Goal: Information Seeking & Learning: Compare options

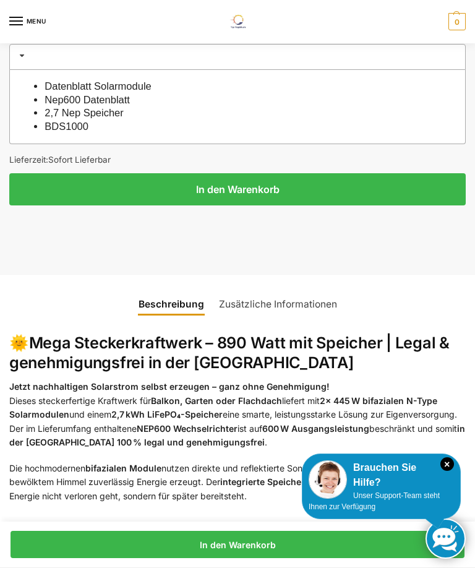
scroll to position [1447, 0]
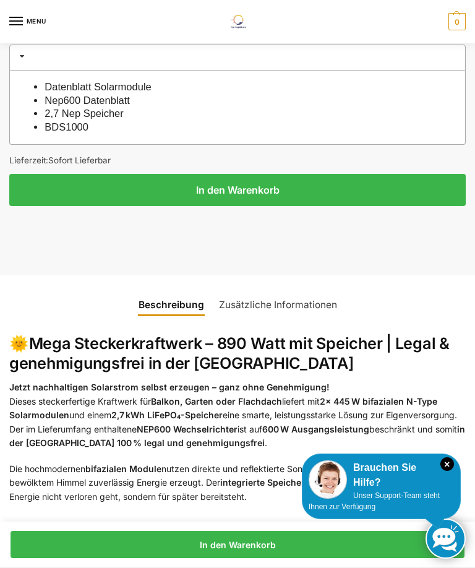
click at [365, 352] on h2 "🌞 Mega Steckerkraftwerk – 890 Watt mit Speicher | Legal & genehmigungsfrei in d…" at bounding box center [237, 353] width 457 height 39
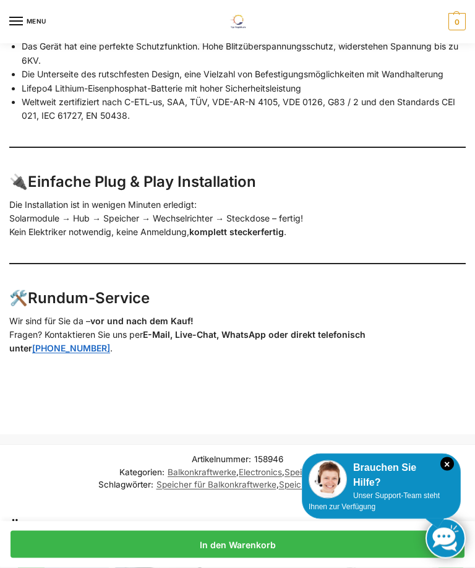
scroll to position [2431, 0]
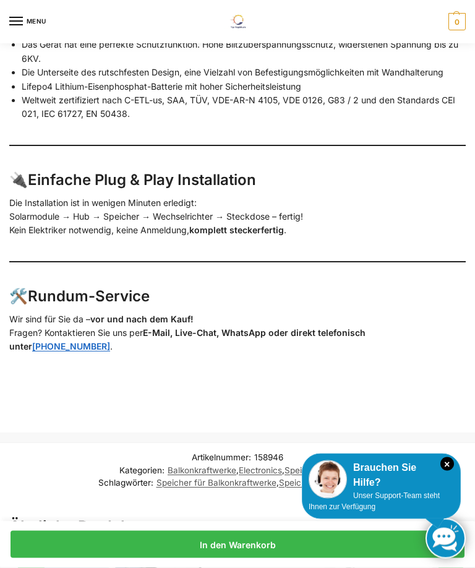
click at [229, 225] on strong "komplett steckerfertig" at bounding box center [236, 230] width 95 height 11
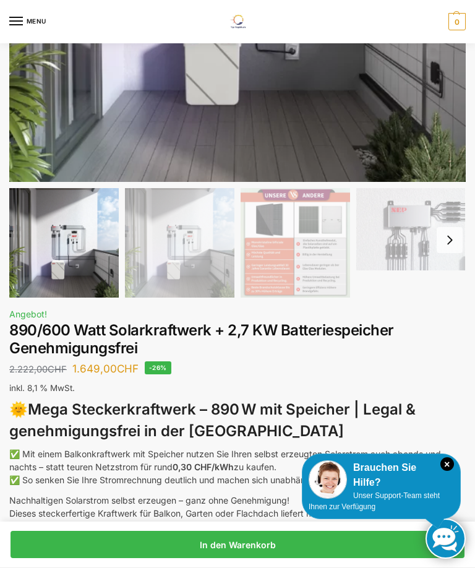
scroll to position [0, 0]
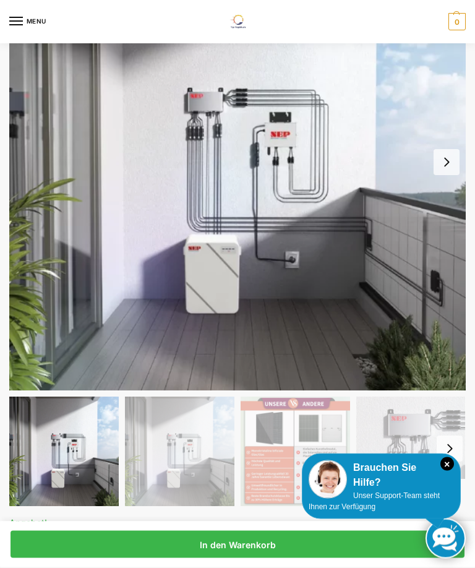
click at [443, 160] on button "Next slide" at bounding box center [447, 163] width 26 height 26
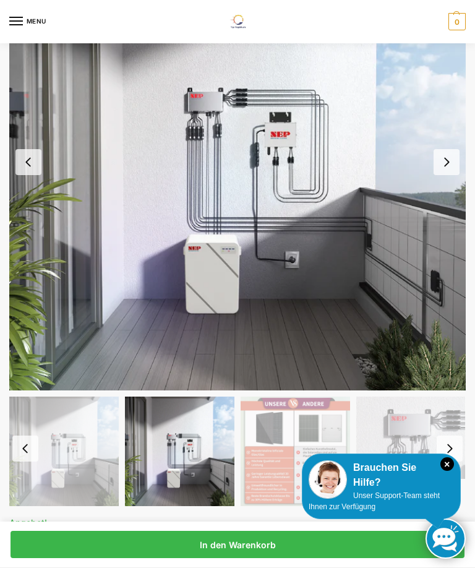
click at [449, 168] on button "Next slide" at bounding box center [447, 162] width 26 height 26
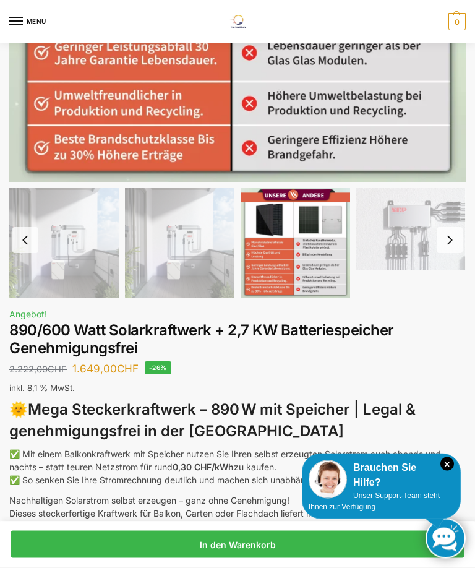
scroll to position [349, 0]
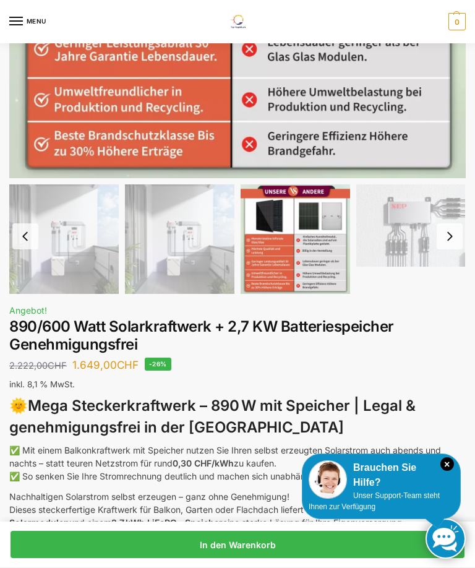
click at [448, 234] on button "Next slide" at bounding box center [450, 236] width 26 height 26
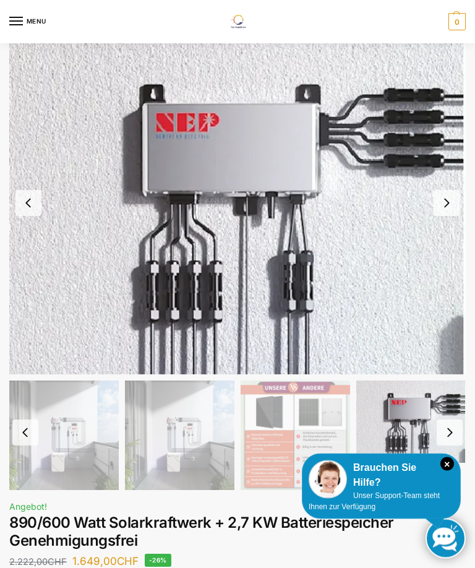
scroll to position [15, 0]
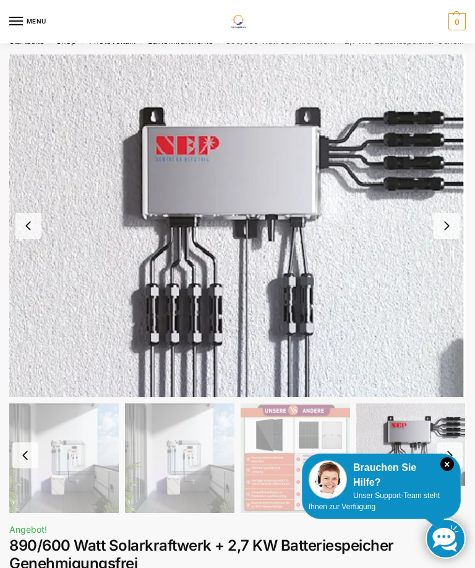
click at [446, 230] on button "Next slide" at bounding box center [447, 226] width 26 height 26
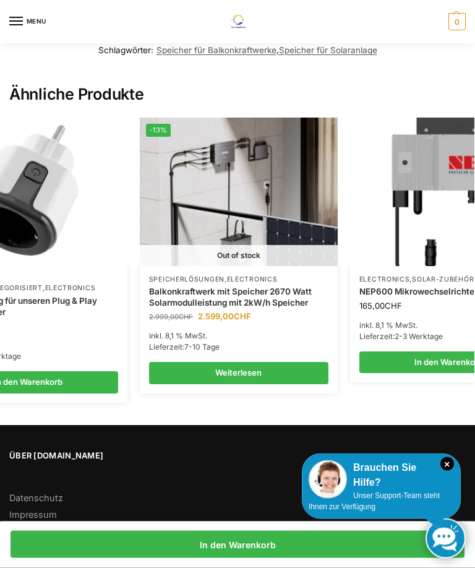
scroll to position [0, 294]
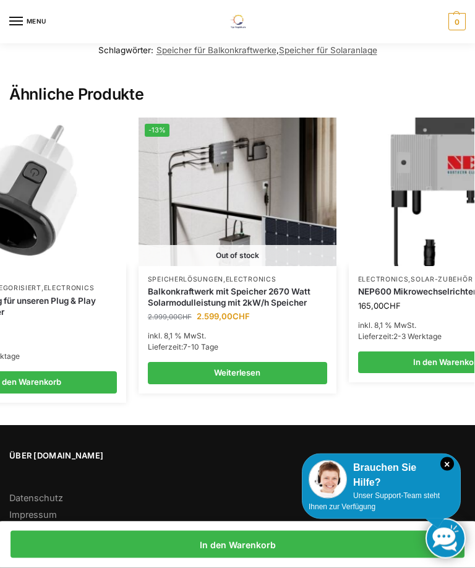
click at [252, 363] on link "Weiterlesen" at bounding box center [238, 374] width 180 height 22
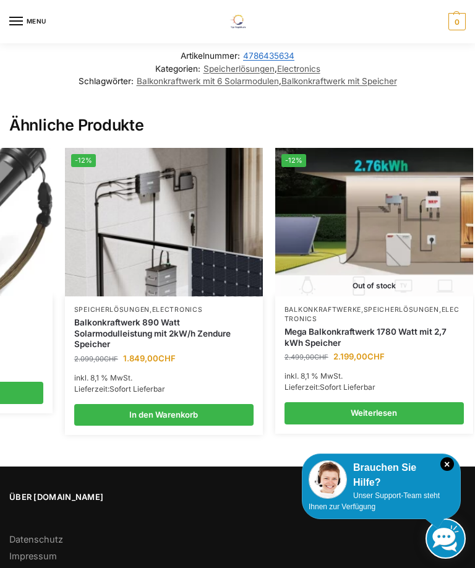
scroll to position [0, 366]
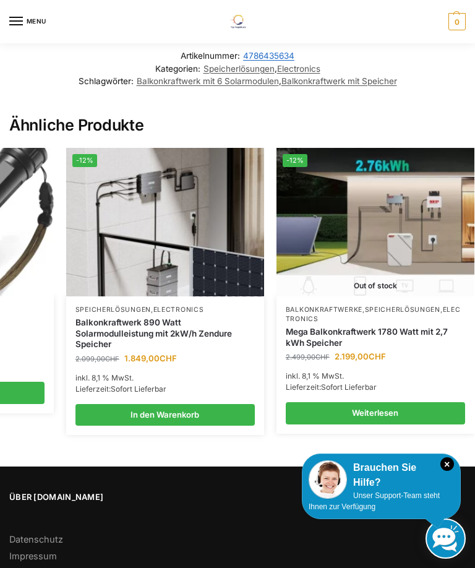
click at [400, 404] on link "Weiterlesen" at bounding box center [376, 413] width 180 height 22
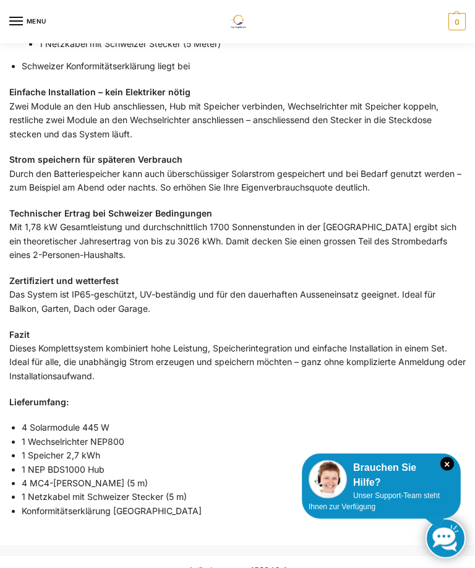
scroll to position [1850, 0]
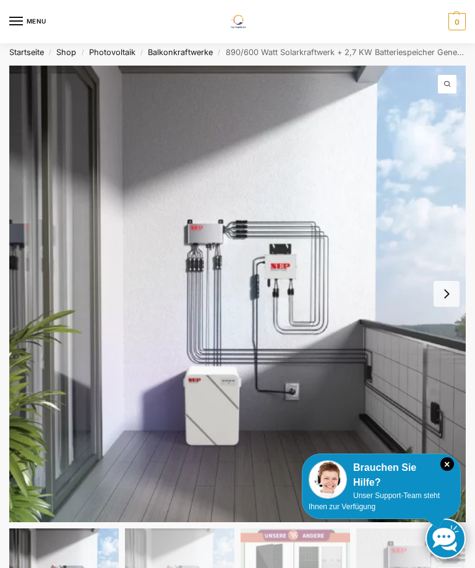
click at [439, 297] on button "Next slide" at bounding box center [447, 294] width 26 height 26
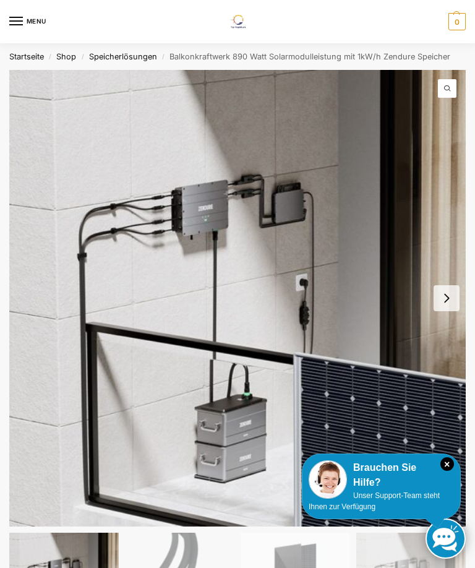
click at [406, 402] on img "1 / 6" at bounding box center [237, 298] width 457 height 457
click at [121, 58] on link "Speicherlösungen" at bounding box center [123, 56] width 68 height 9
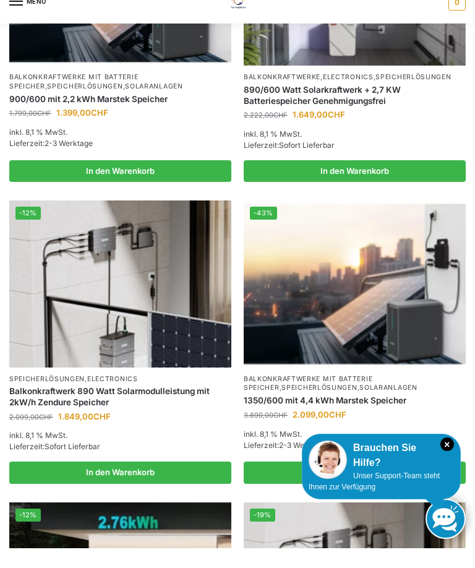
scroll to position [991, 0]
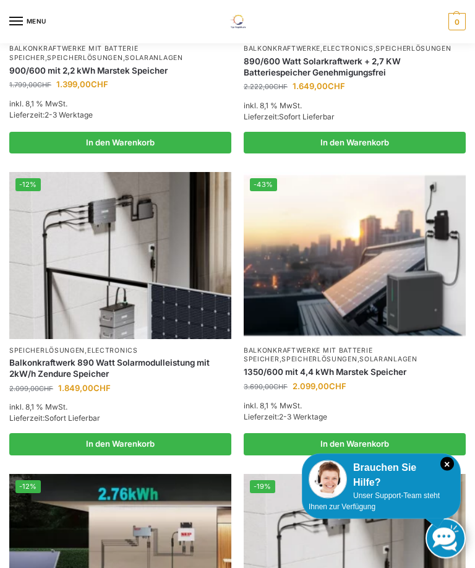
click at [347, 378] on link "1350/600 mit 4,4 kWh Marstek Speicher" at bounding box center [355, 373] width 222 height 11
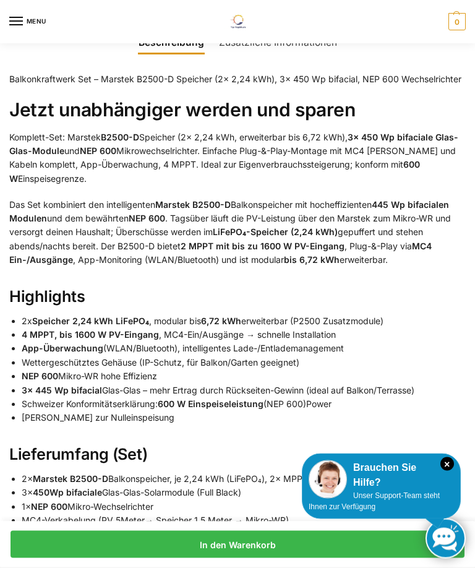
scroll to position [885, 0]
click at [474, 319] on div "Beschreibung Zusätzliche Informationen Balkonkraftwerk Set – Marstek B2500-D Sp…" at bounding box center [237, 575] width 475 height 1127
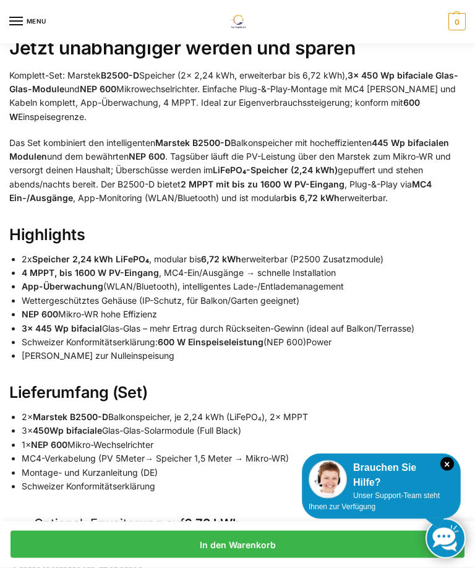
scroll to position [947, 0]
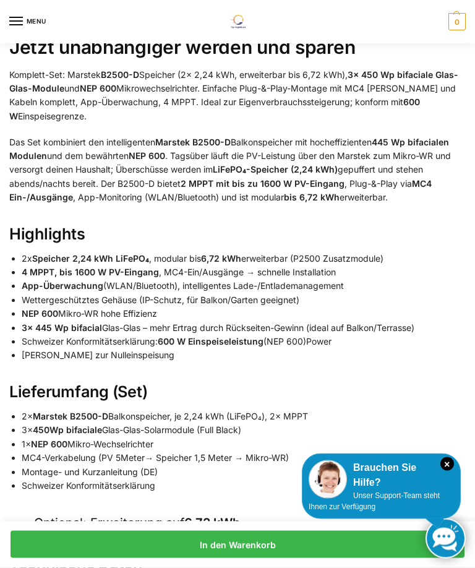
click at [160, 429] on li "3× 450Wp bifaciale Glas-Glas-Solarmodule (Full Black)" at bounding box center [244, 431] width 444 height 14
click at [65, 426] on strong "450Wp bifaciale" at bounding box center [67, 430] width 69 height 11
click at [61, 430] on strong "450Wp bifaciale" at bounding box center [67, 430] width 69 height 11
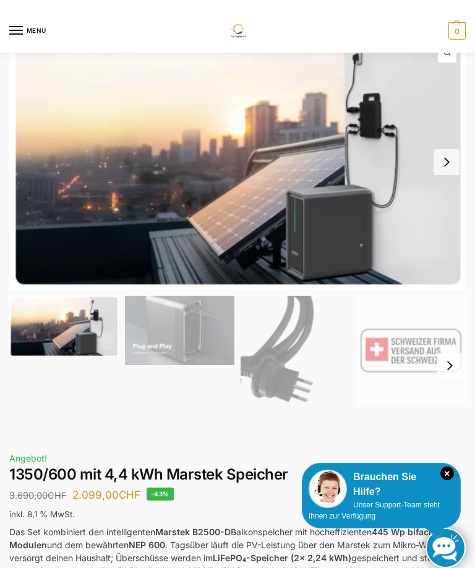
scroll to position [0, 0]
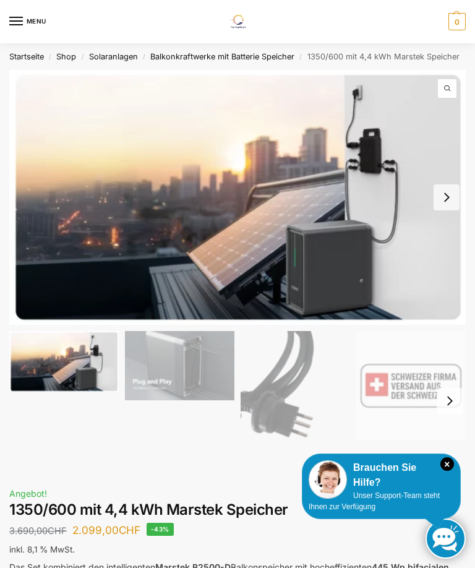
click at [456, 193] on button "Next slide" at bounding box center [447, 197] width 26 height 26
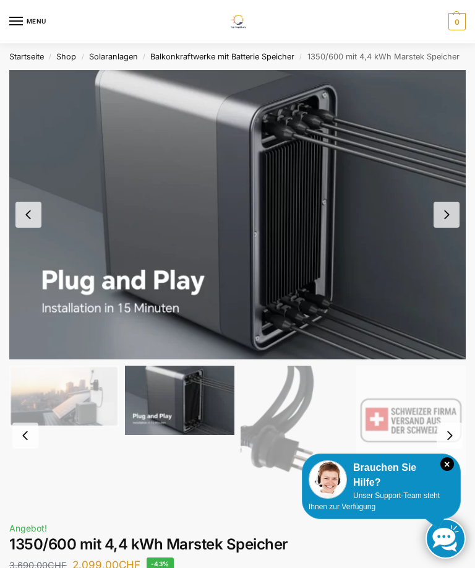
click at [443, 215] on button "Next slide" at bounding box center [447, 215] width 26 height 26
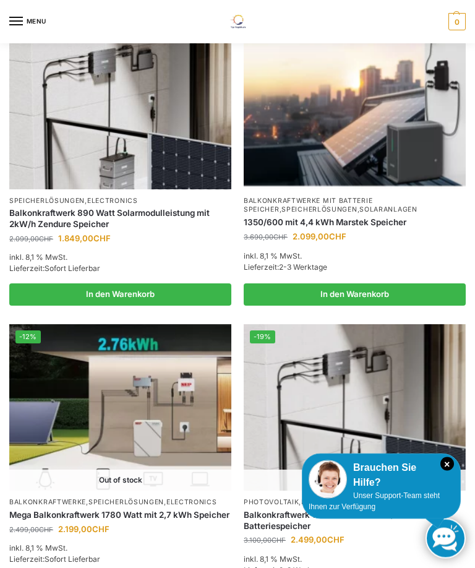
scroll to position [1142, 0]
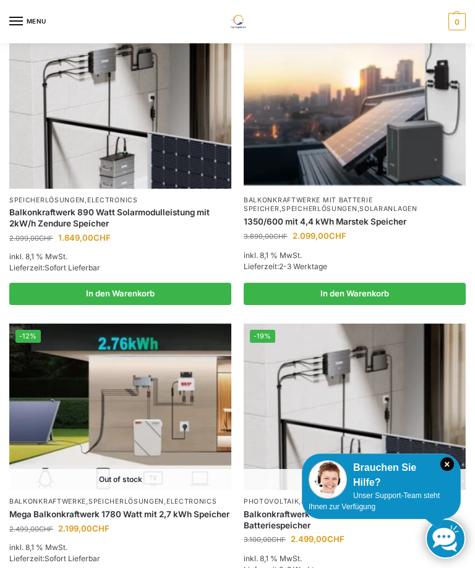
click at [446, 471] on icon "×" at bounding box center [448, 464] width 14 height 14
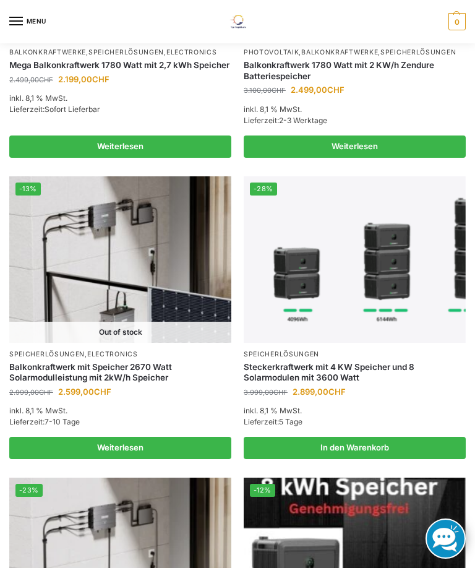
scroll to position [1684, 0]
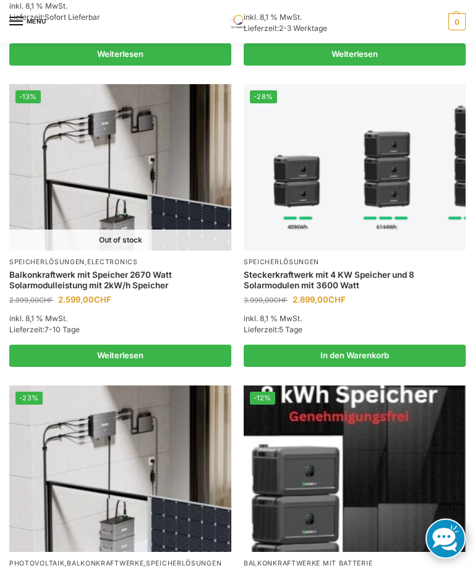
click at [130, 367] on link "Weiterlesen" at bounding box center [120, 356] width 222 height 22
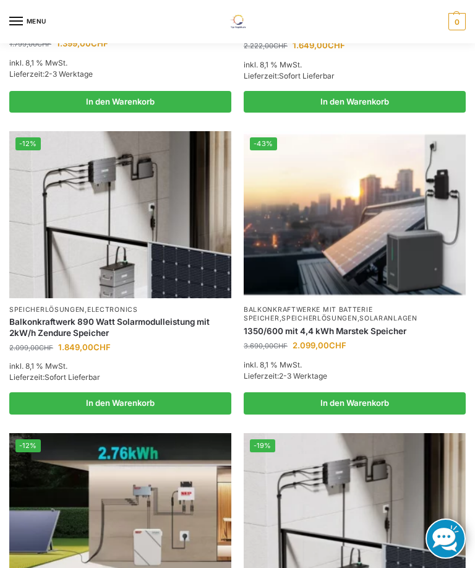
scroll to position [1031, 0]
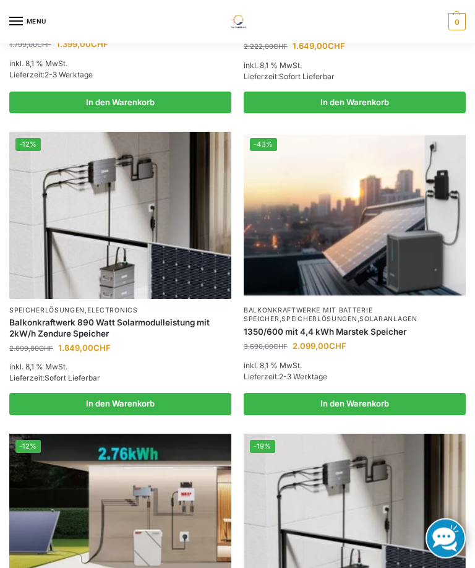
click at [365, 261] on img at bounding box center [355, 215] width 222 height 167
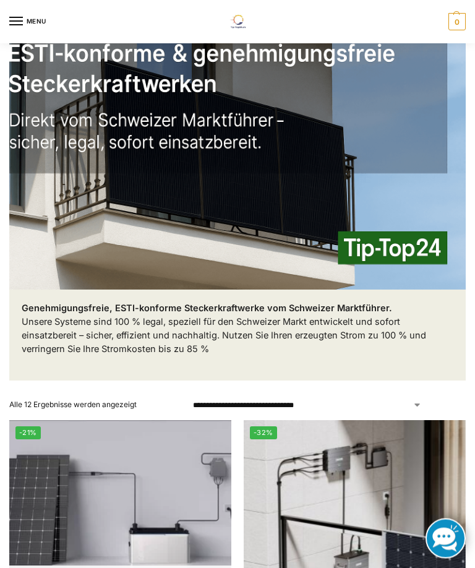
scroll to position [119, 0]
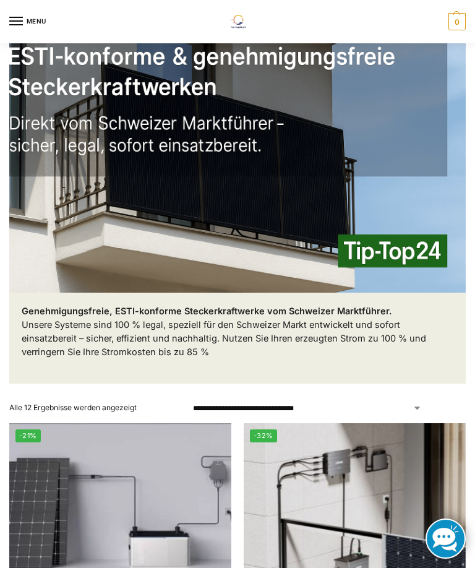
click at [268, 194] on img at bounding box center [237, 140] width 457 height 305
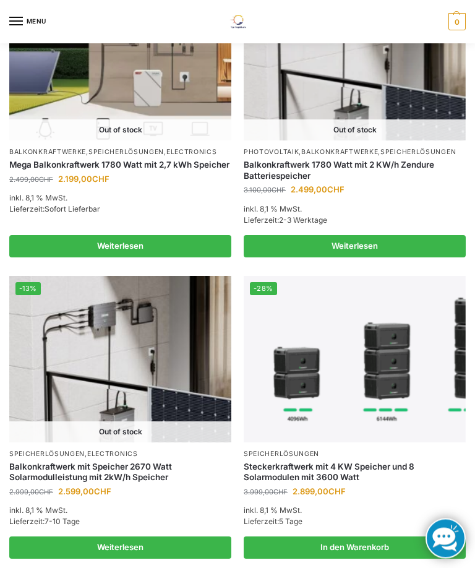
scroll to position [1492, 0]
click at [142, 136] on img at bounding box center [120, 57] width 222 height 167
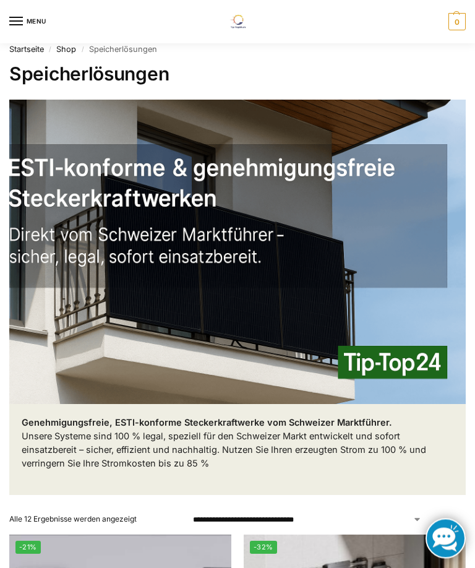
scroll to position [0, 0]
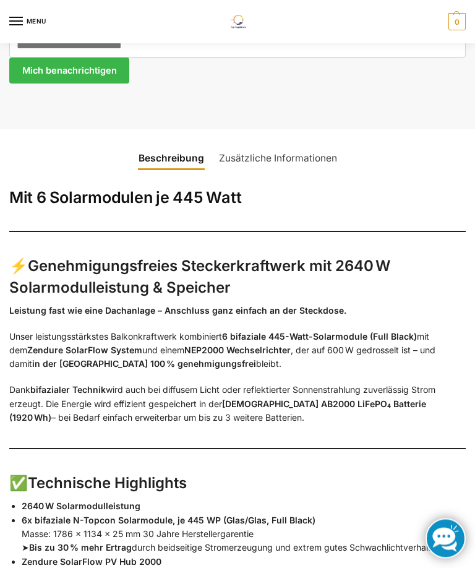
scroll to position [1051, 0]
click at [309, 331] on strong "6 bifaziale 445-Watt-Solarmodule (Full Black)" at bounding box center [319, 336] width 195 height 11
click at [298, 332] on strong "6 bifaziale 445-Watt-Solarmodule (Full Black)" at bounding box center [319, 336] width 195 height 11
click at [297, 335] on strong "6 bifaziale 445-Watt-Solarmodule (Full Black)" at bounding box center [319, 336] width 195 height 11
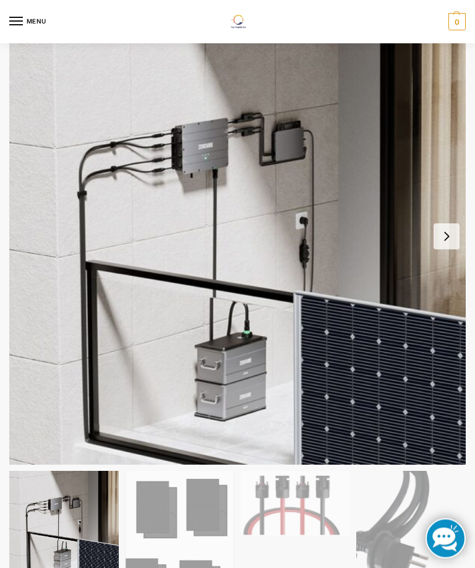
scroll to position [0, 0]
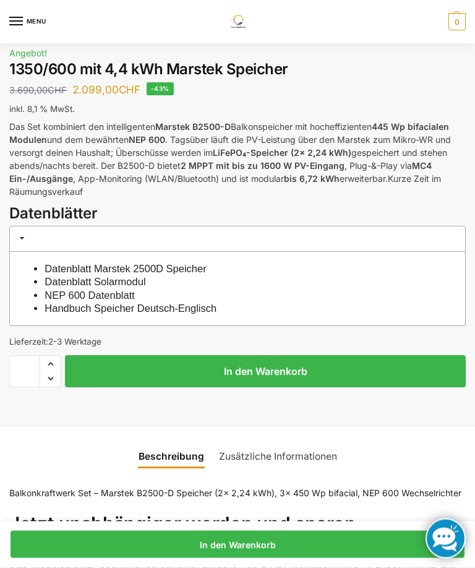
scroll to position [446, 0]
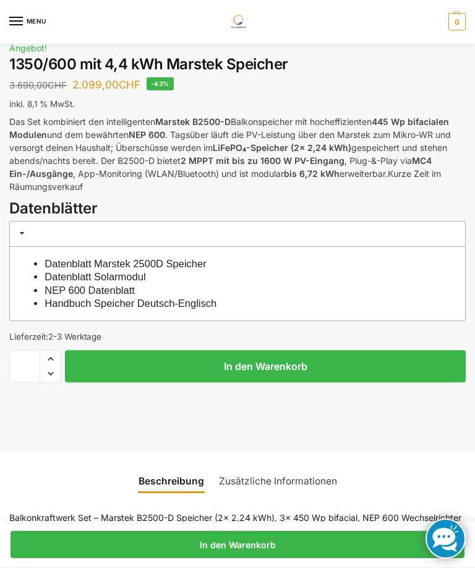
click at [105, 274] on link "Datenblatt Solarmodul" at bounding box center [95, 276] width 101 height 11
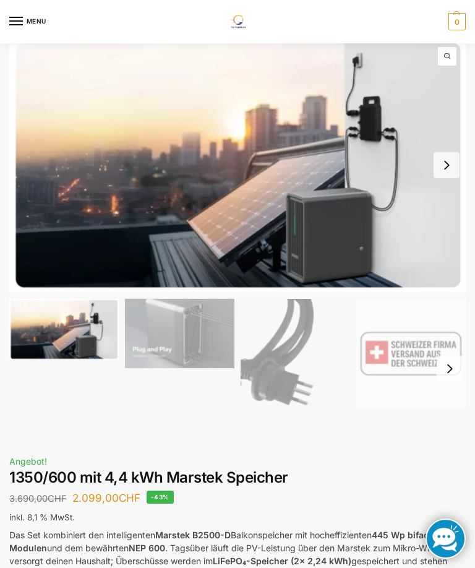
scroll to position [0, 0]
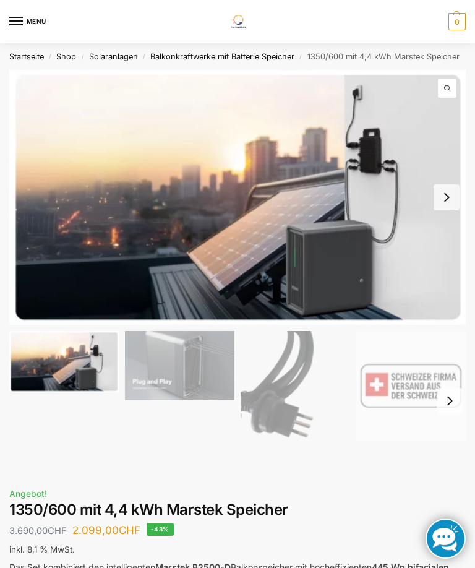
click at [446, 201] on button "Next slide" at bounding box center [447, 197] width 26 height 26
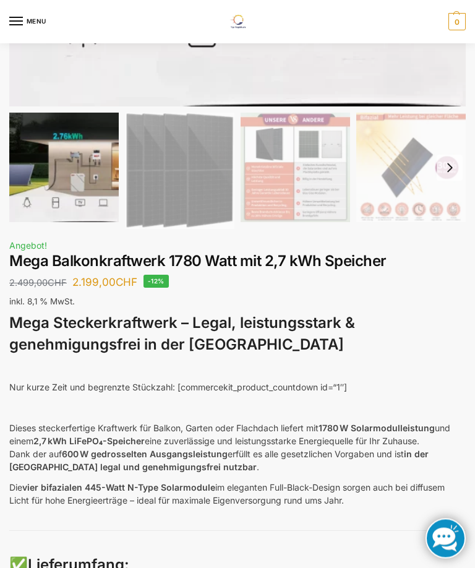
scroll to position [368, 0]
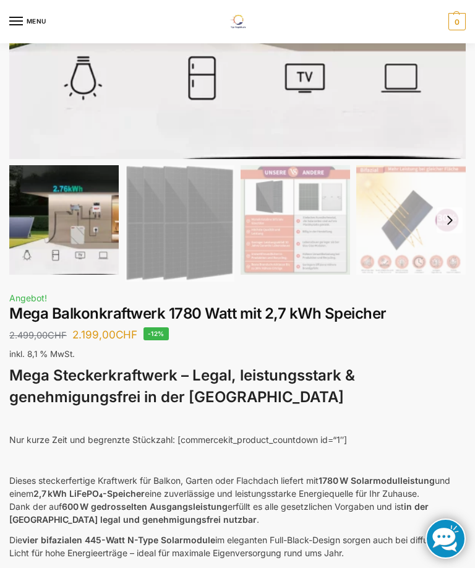
click at [446, 211] on button "Next slide" at bounding box center [450, 220] width 26 height 26
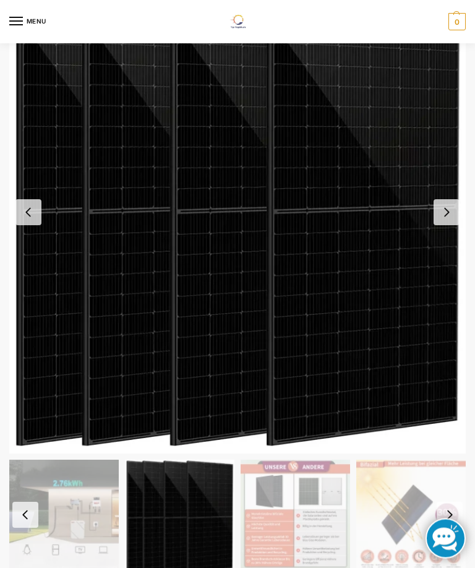
scroll to position [102, 0]
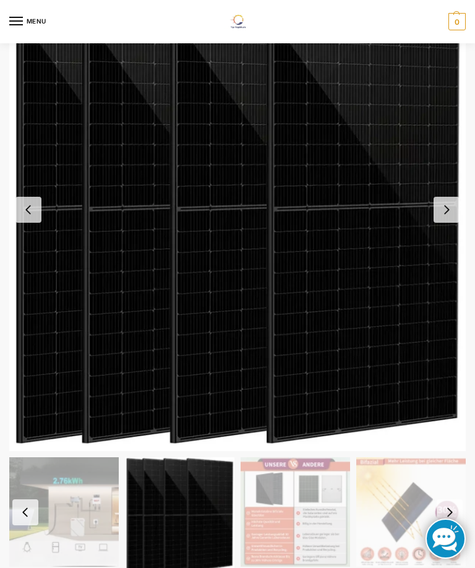
click at [444, 207] on button "Next slide" at bounding box center [447, 210] width 26 height 26
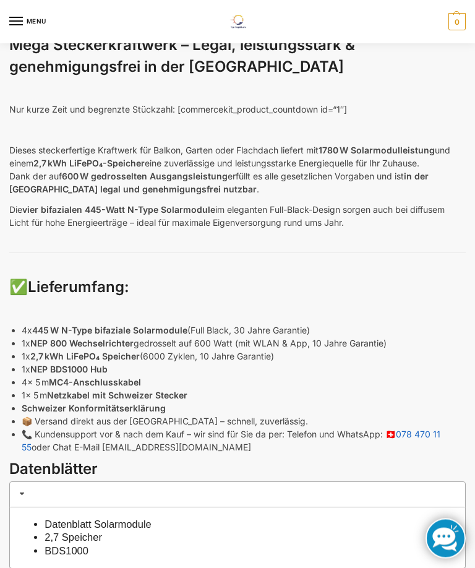
scroll to position [698, 0]
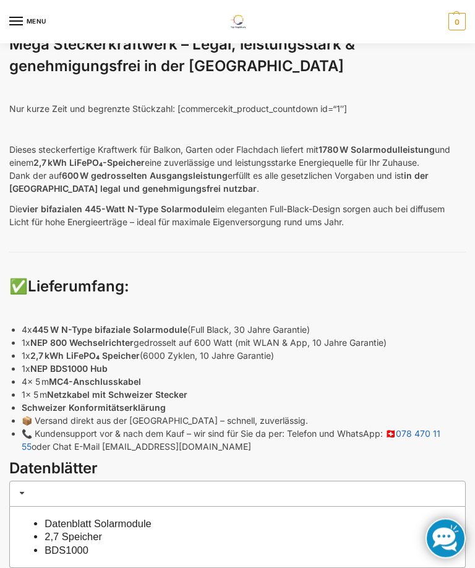
click at [111, 325] on strong "445 W N-Type bifaziale Solarmodule" at bounding box center [109, 330] width 155 height 11
click at [146, 325] on strong "445 W N-Type bifaziale Solarmodule" at bounding box center [109, 330] width 155 height 11
click at [231, 324] on p "4x 445 W N-Type bifaziale Solarmodule (Full Black, 30 Jahre Garantie)" at bounding box center [244, 330] width 444 height 13
click at [228, 324] on p "4x 445 W N-Type bifaziale Solarmodule (Full Black, 30 Jahre Garantie)" at bounding box center [244, 330] width 444 height 13
click at [148, 325] on strong "445 W N-Type bifaziale Solarmodule" at bounding box center [109, 330] width 155 height 11
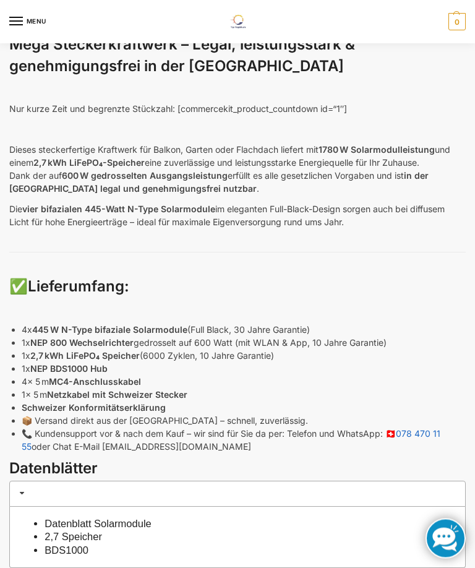
click at [141, 325] on strong "445 W N-Type bifaziale Solarmodule" at bounding box center [109, 330] width 155 height 11
click at [138, 325] on strong "445 W N-Type bifaziale Solarmodule" at bounding box center [109, 330] width 155 height 11
click at [137, 325] on strong "445 W N-Type bifaziale Solarmodule" at bounding box center [109, 330] width 155 height 11
click at [133, 326] on strong "445 W N-Type bifaziale Solarmodule" at bounding box center [109, 330] width 155 height 11
click at [97, 278] on strong "Lieferumfang:" at bounding box center [79, 287] width 102 height 18
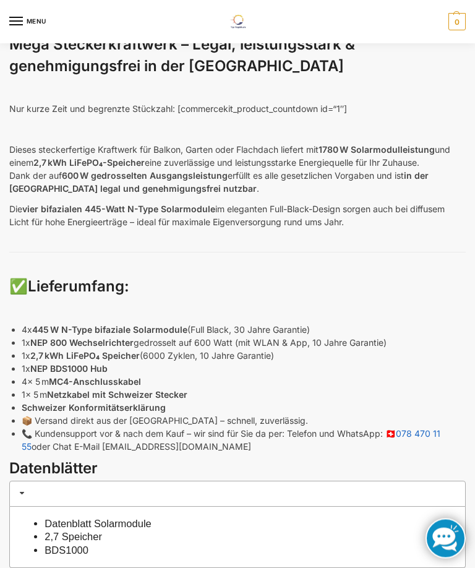
click at [145, 326] on strong "445 W N-Type bifaziale Solarmodule" at bounding box center [109, 330] width 155 height 11
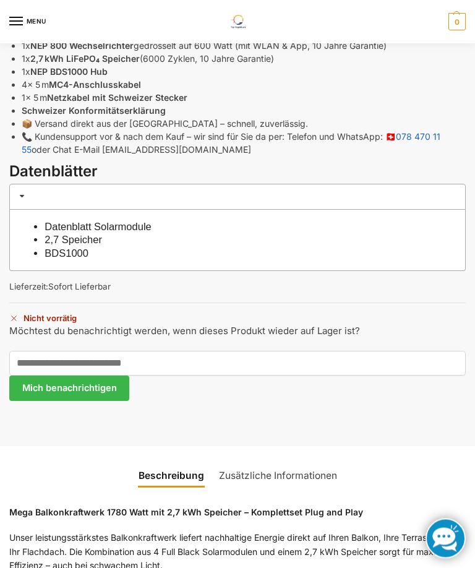
scroll to position [996, 0]
click at [141, 225] on link "Datenblatt Solarmodule" at bounding box center [98, 226] width 106 height 11
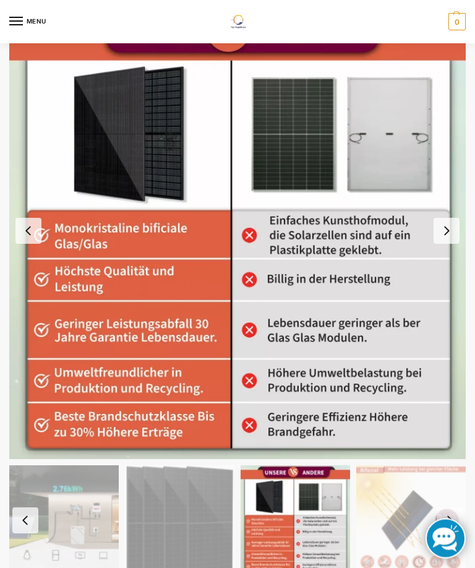
scroll to position [0, 0]
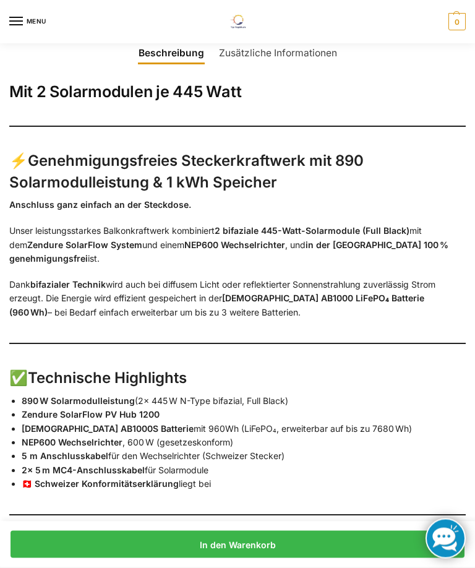
scroll to position [1168, 0]
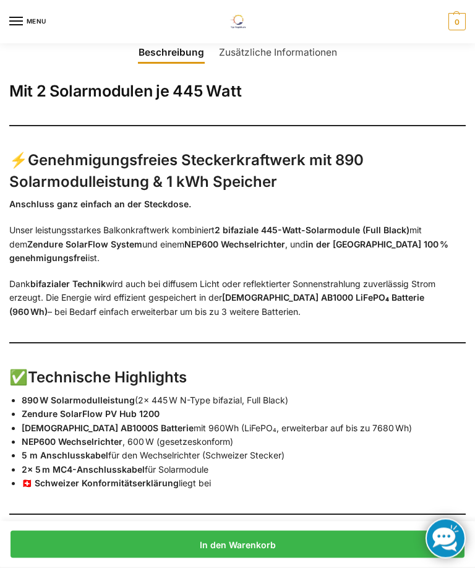
click at [248, 225] on strong "2 bifaziale 445-Watt-Solarmodule (Full Black)" at bounding box center [312, 230] width 195 height 11
click at [269, 225] on strong "2 bifaziale 445-Watt-Solarmodule (Full Black)" at bounding box center [312, 230] width 195 height 11
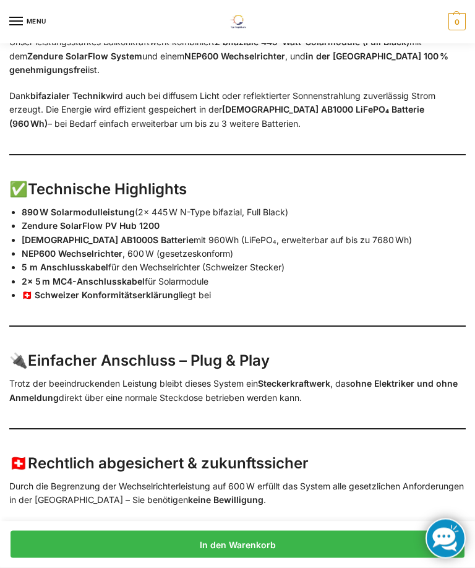
scroll to position [1357, 0]
click at [228, 353] on strong "Einfacher Anschluss – Plug & Play" at bounding box center [149, 361] width 242 height 18
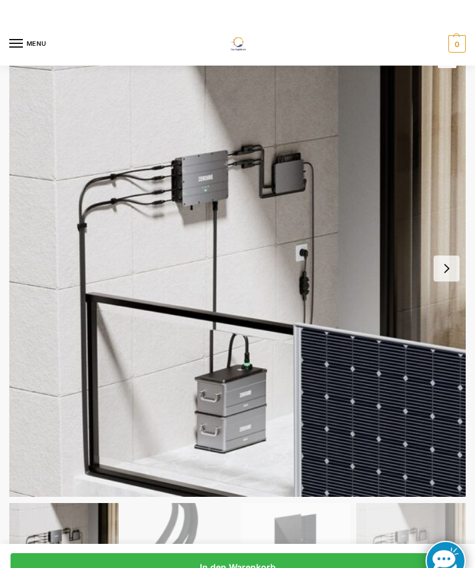
scroll to position [0, 0]
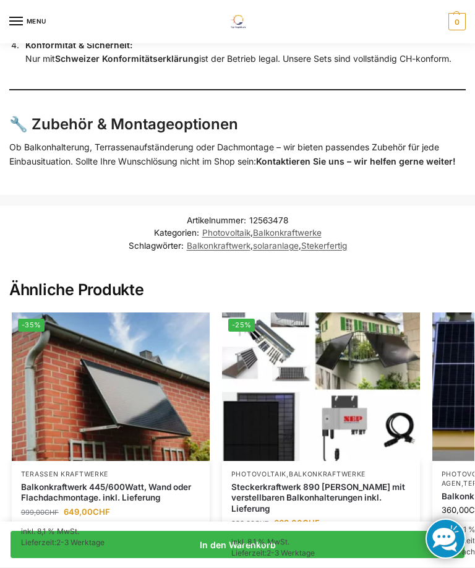
scroll to position [3001, 0]
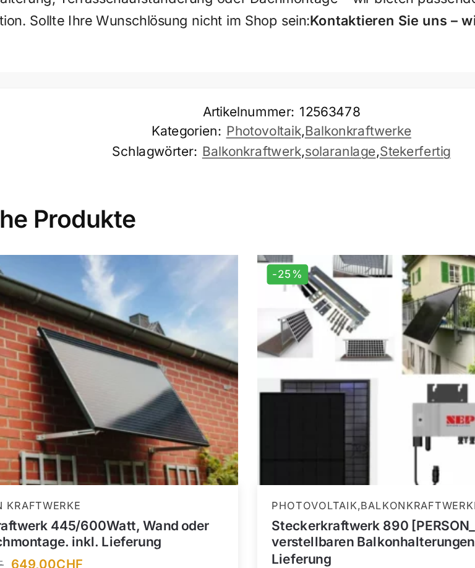
click at [222, 290] on img at bounding box center [321, 364] width 198 height 149
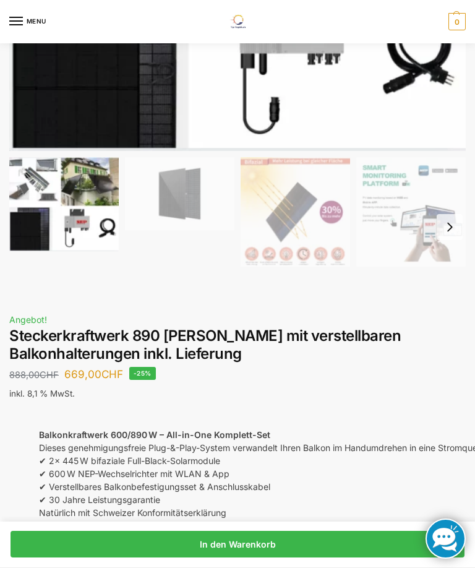
scroll to position [301, 0]
